Goal: Task Accomplishment & Management: Manage account settings

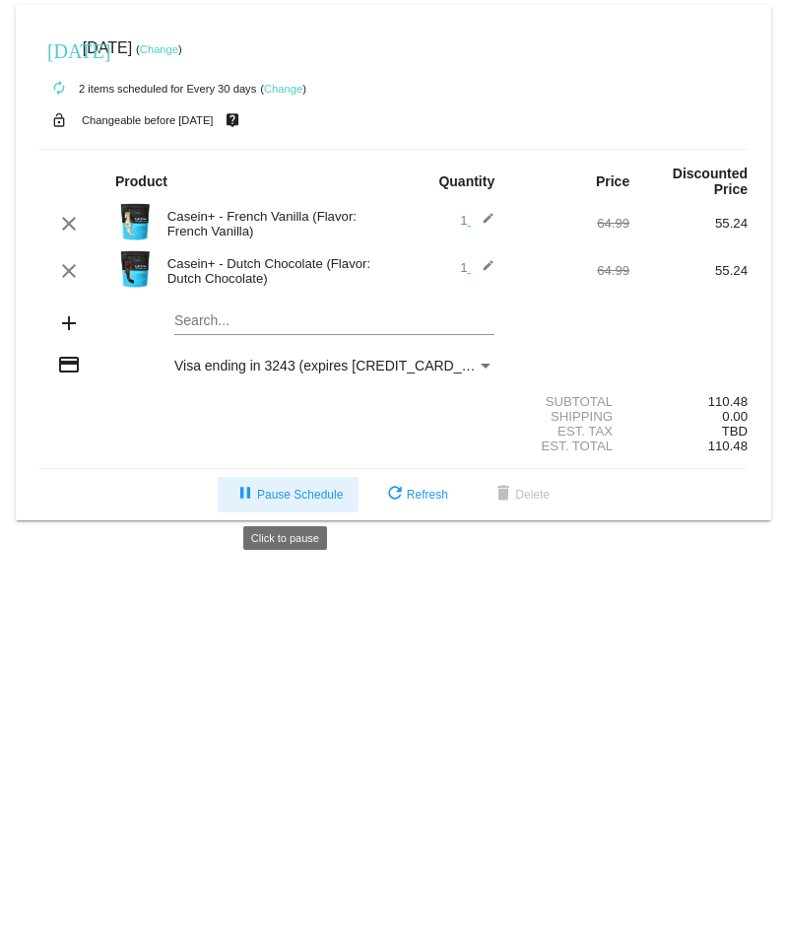
click at [311, 493] on span "pause Pause Schedule" at bounding box center [288, 495] width 109 height 14
click at [472, 366] on div "Visa ending in 3243 (expires [CREDIT_CARD_DATA])" at bounding box center [325, 366] width 303 height 16
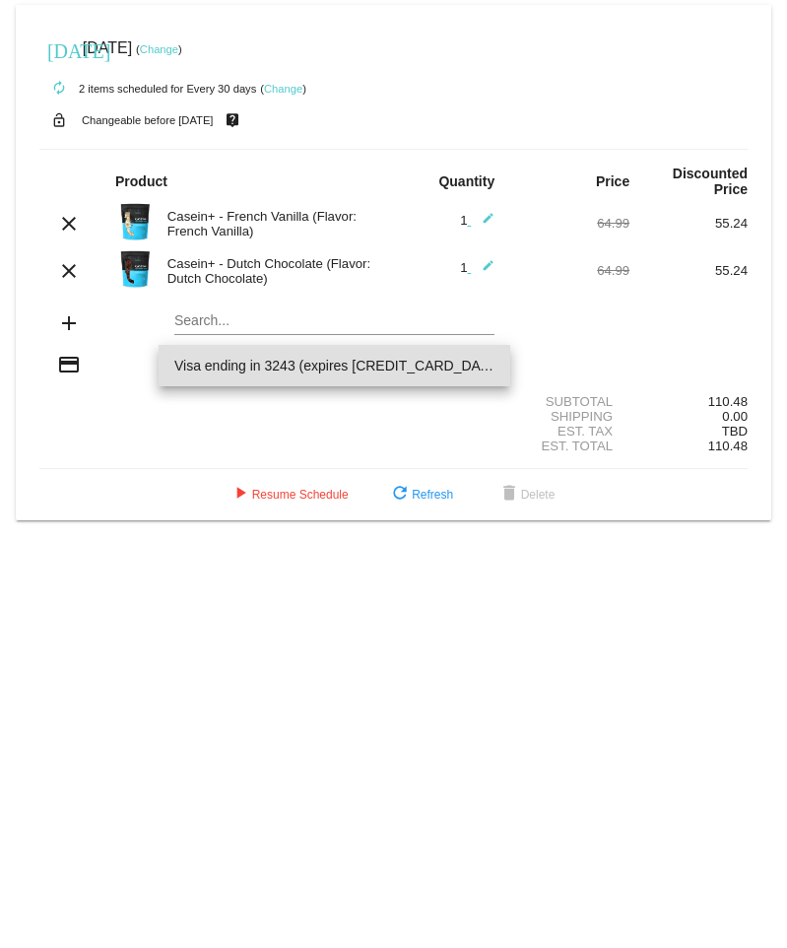
click at [457, 94] on div at bounding box center [393, 474] width 787 height 948
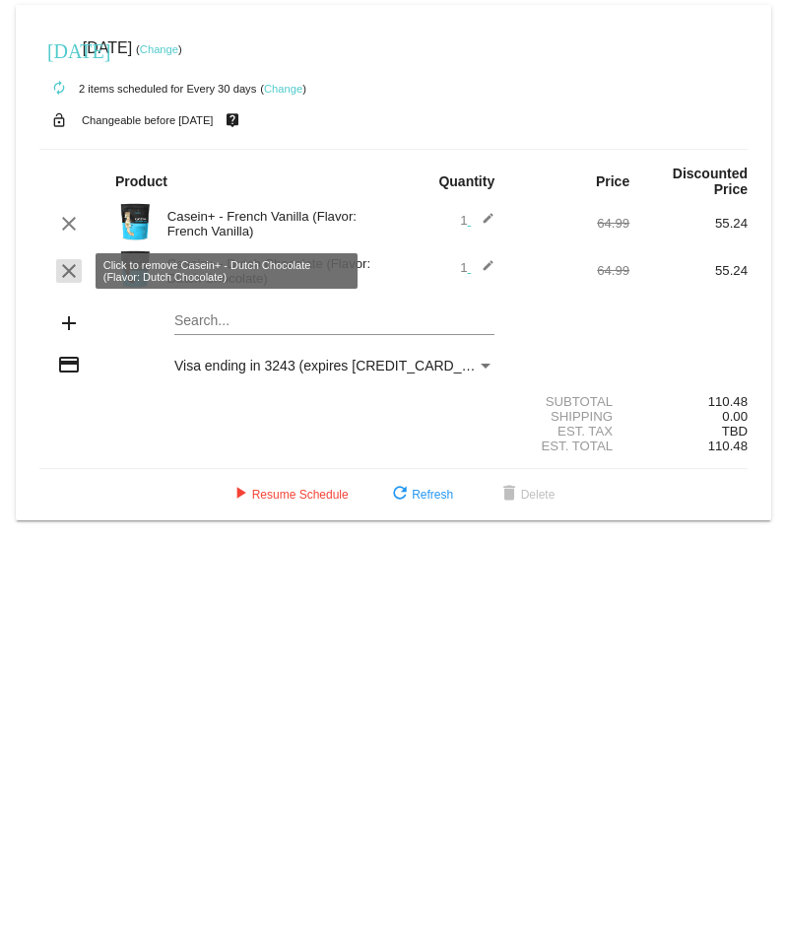
click at [68, 273] on mat-icon "clear" at bounding box center [69, 271] width 24 height 24
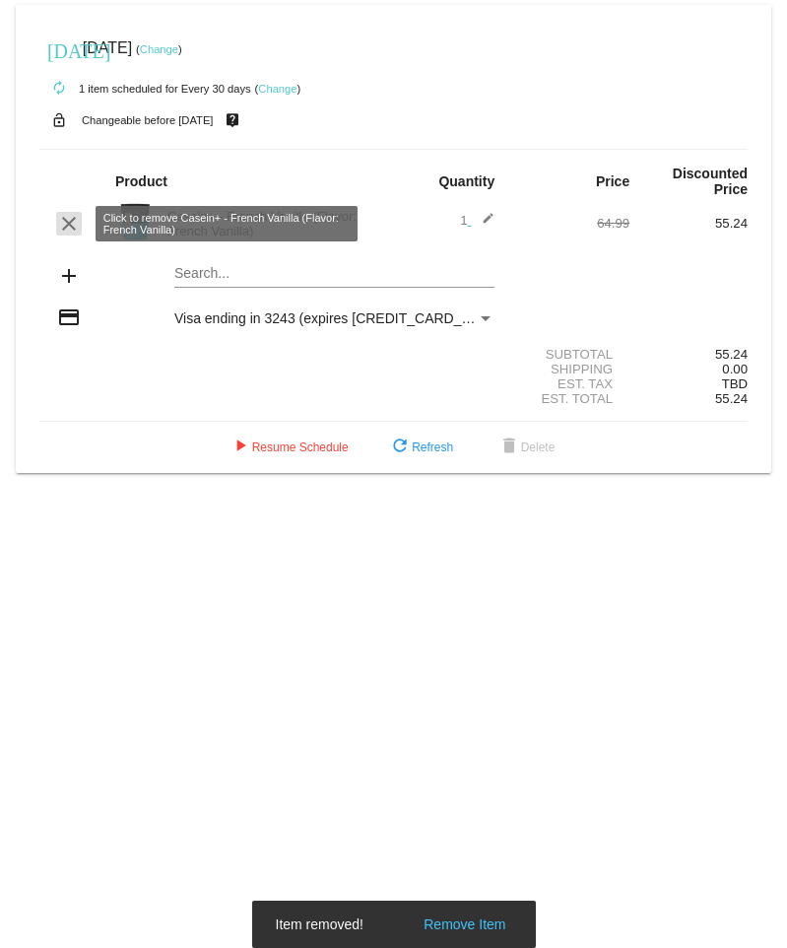
click at [65, 223] on mat-icon "clear" at bounding box center [69, 224] width 24 height 24
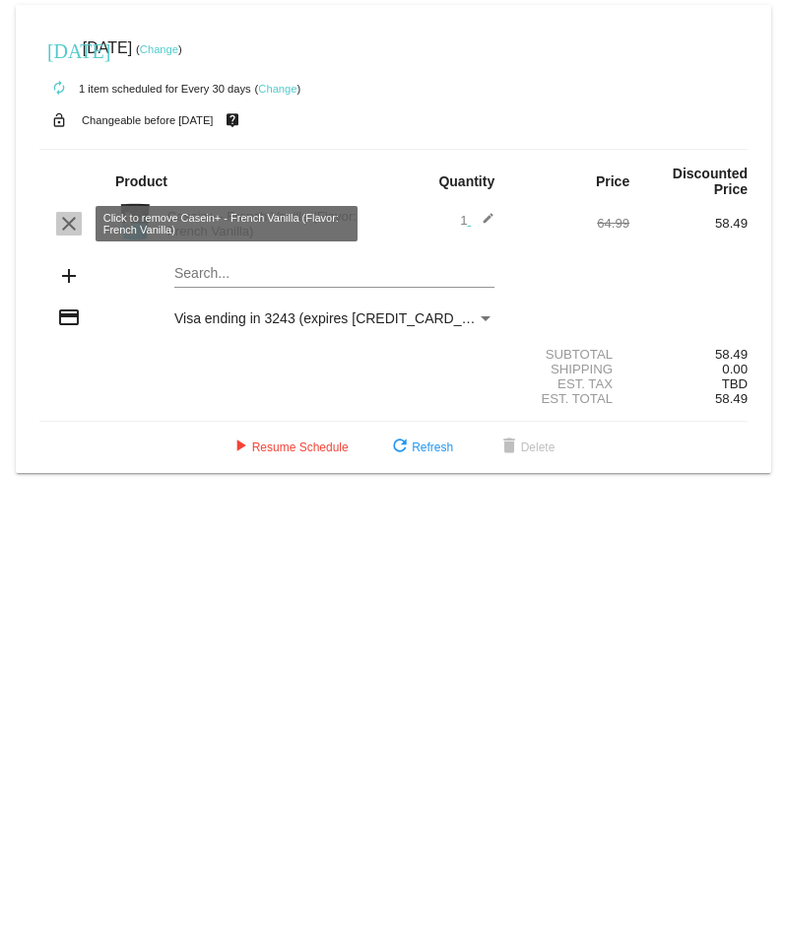
click at [61, 222] on mat-icon "clear" at bounding box center [69, 224] width 24 height 24
